Goal: Transaction & Acquisition: Purchase product/service

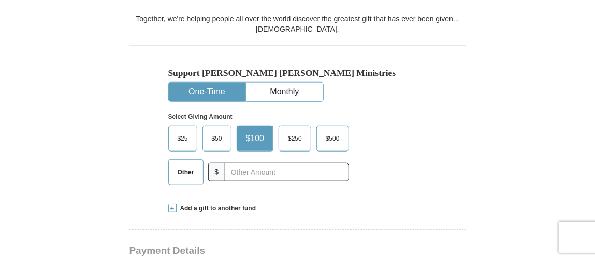
scroll to position [311, 0]
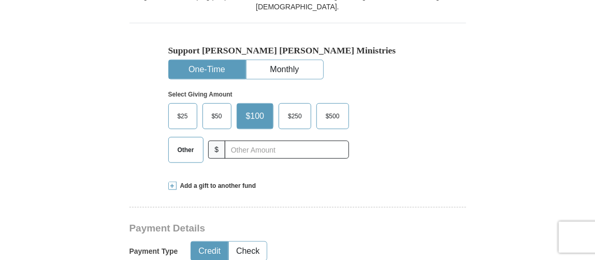
click at [176, 142] on span "Other" at bounding box center [186, 150] width 27 height 16
click at [0, 0] on input "Other" at bounding box center [0, 0] width 0 height 0
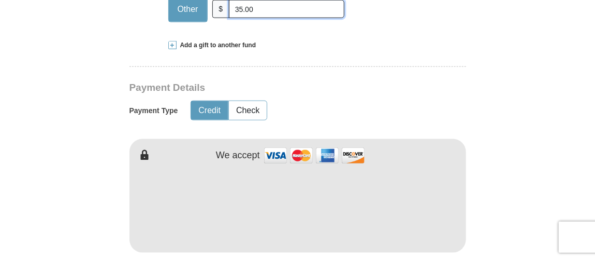
scroll to position [466, 0]
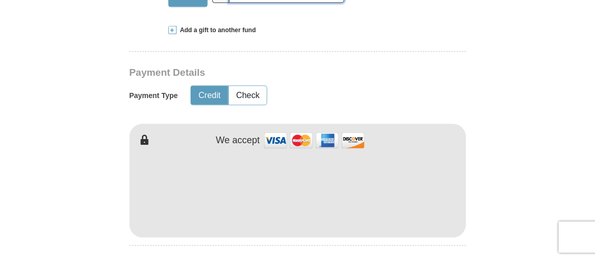
type input "35.00"
type input "[PERSON_NAME]"
type input "Gimenez"
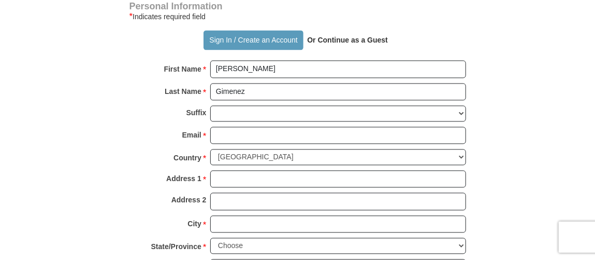
scroll to position [777, 0]
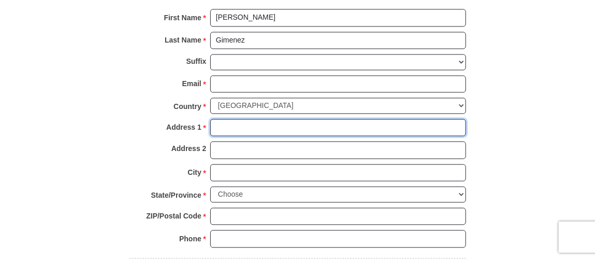
click at [253, 119] on input "Address 1 *" at bounding box center [338, 128] width 256 height 18
type input "[STREET_ADDRESS]"
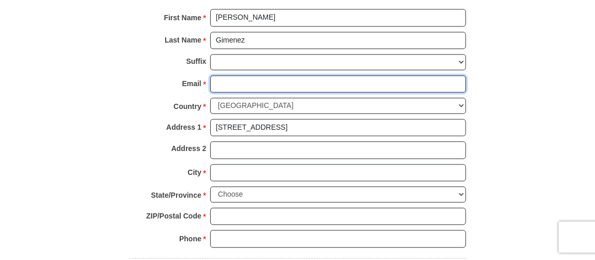
type input "[EMAIL_ADDRESS][DOMAIN_NAME]"
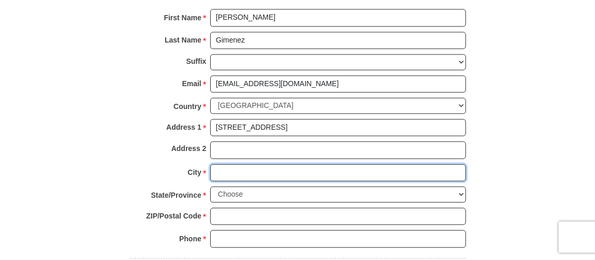
type input "[PERSON_NAME]"
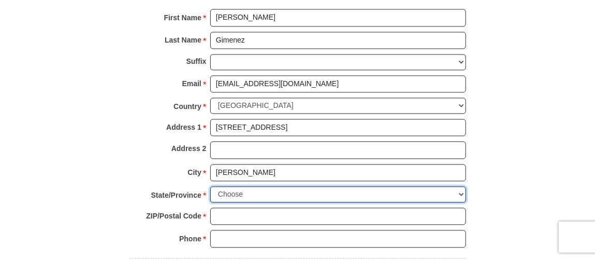
select select "ID"
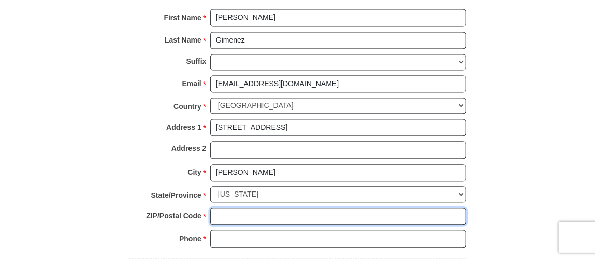
type input "83607"
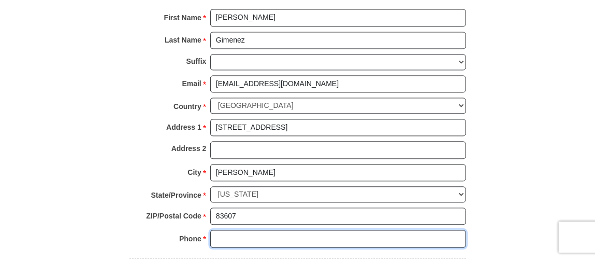
type input "2085048824"
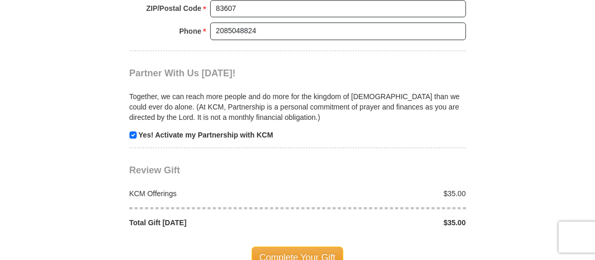
scroll to position [1036, 0]
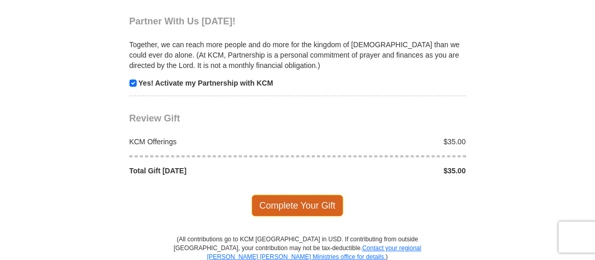
click at [311, 194] on span "Complete Your Gift" at bounding box center [298, 205] width 92 height 22
